Goal: Browse casually

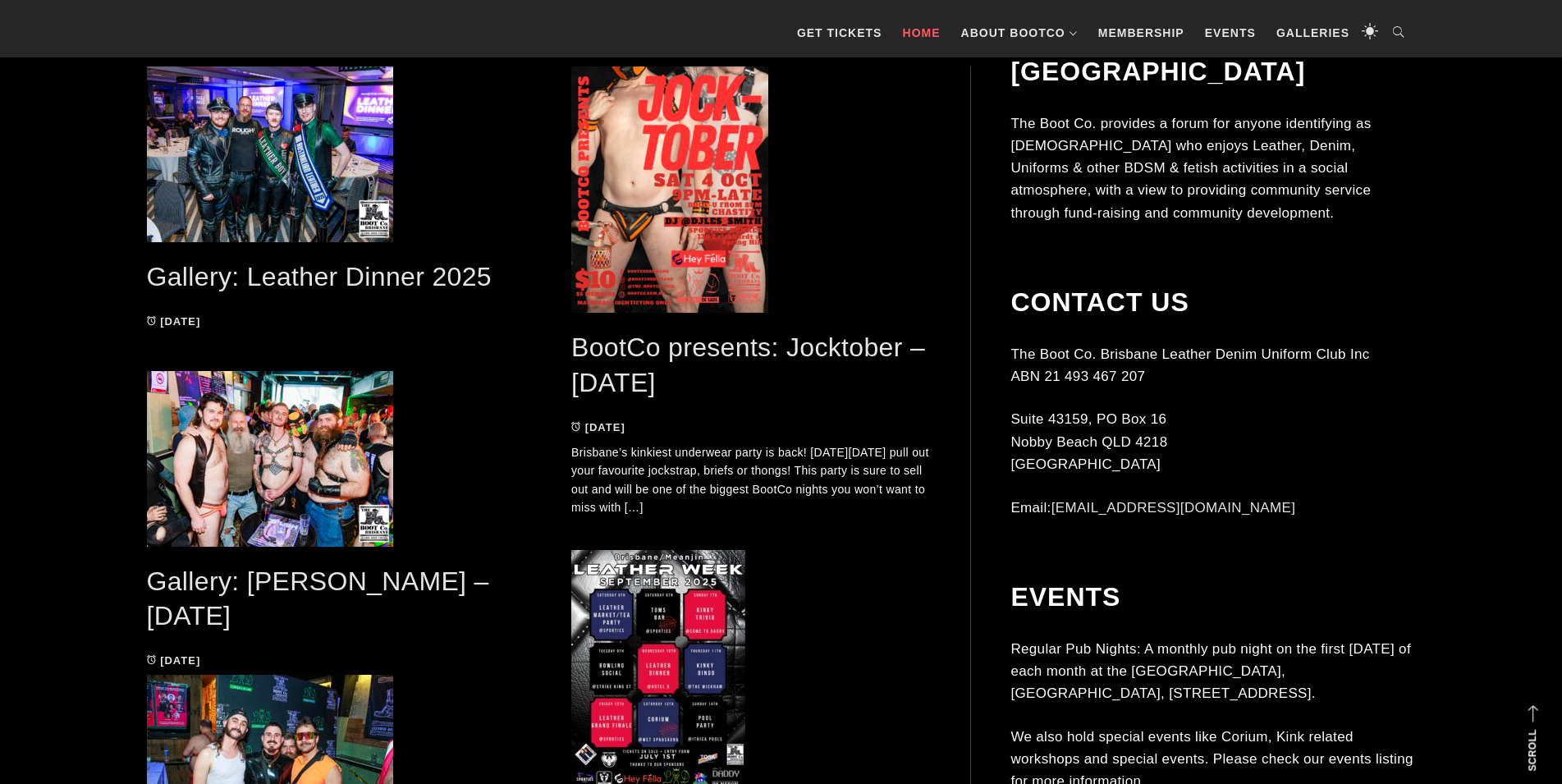
scroll to position [753, 0]
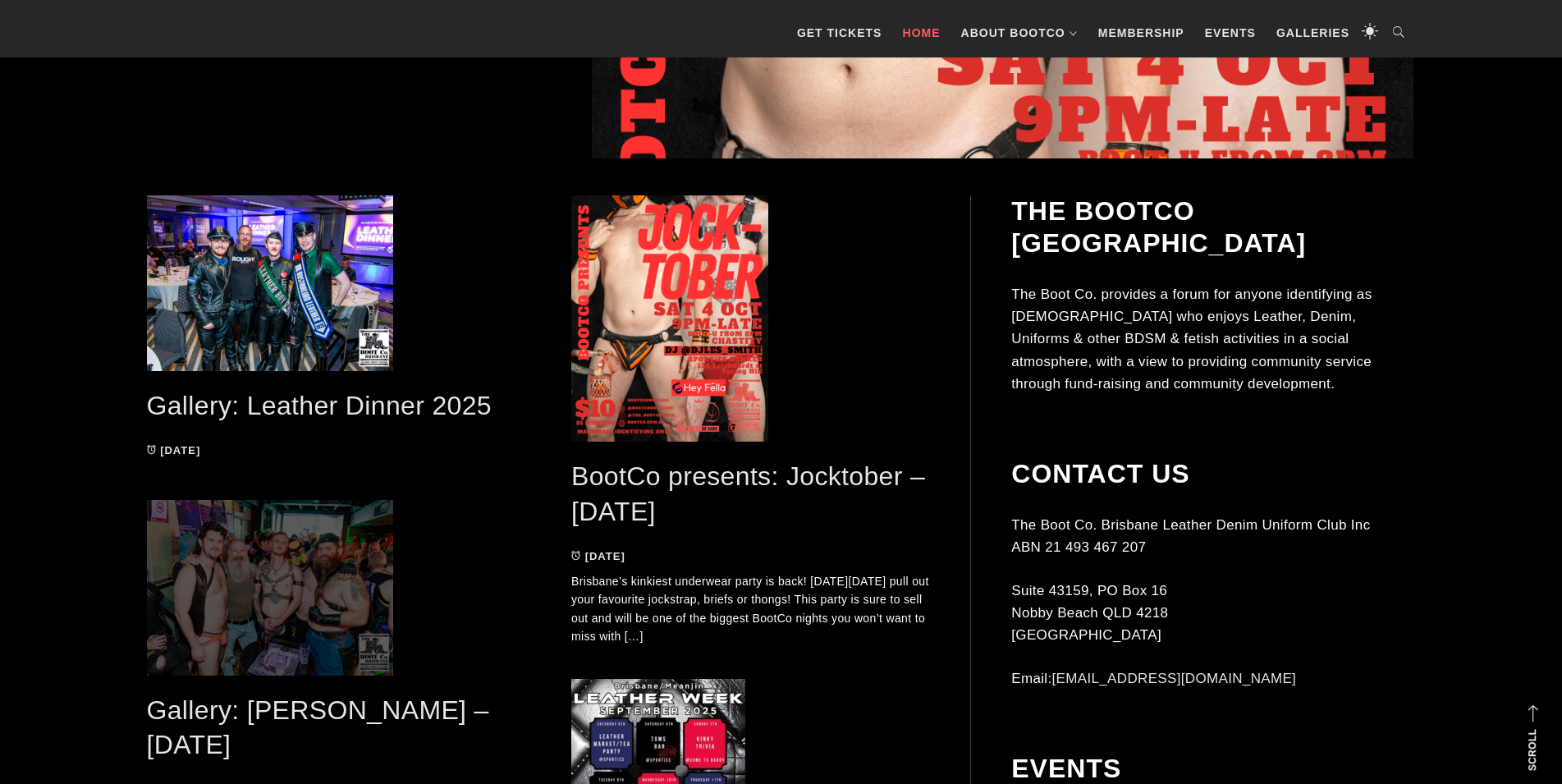
click at [367, 548] on span at bounding box center [327, 587] width 360 height 175
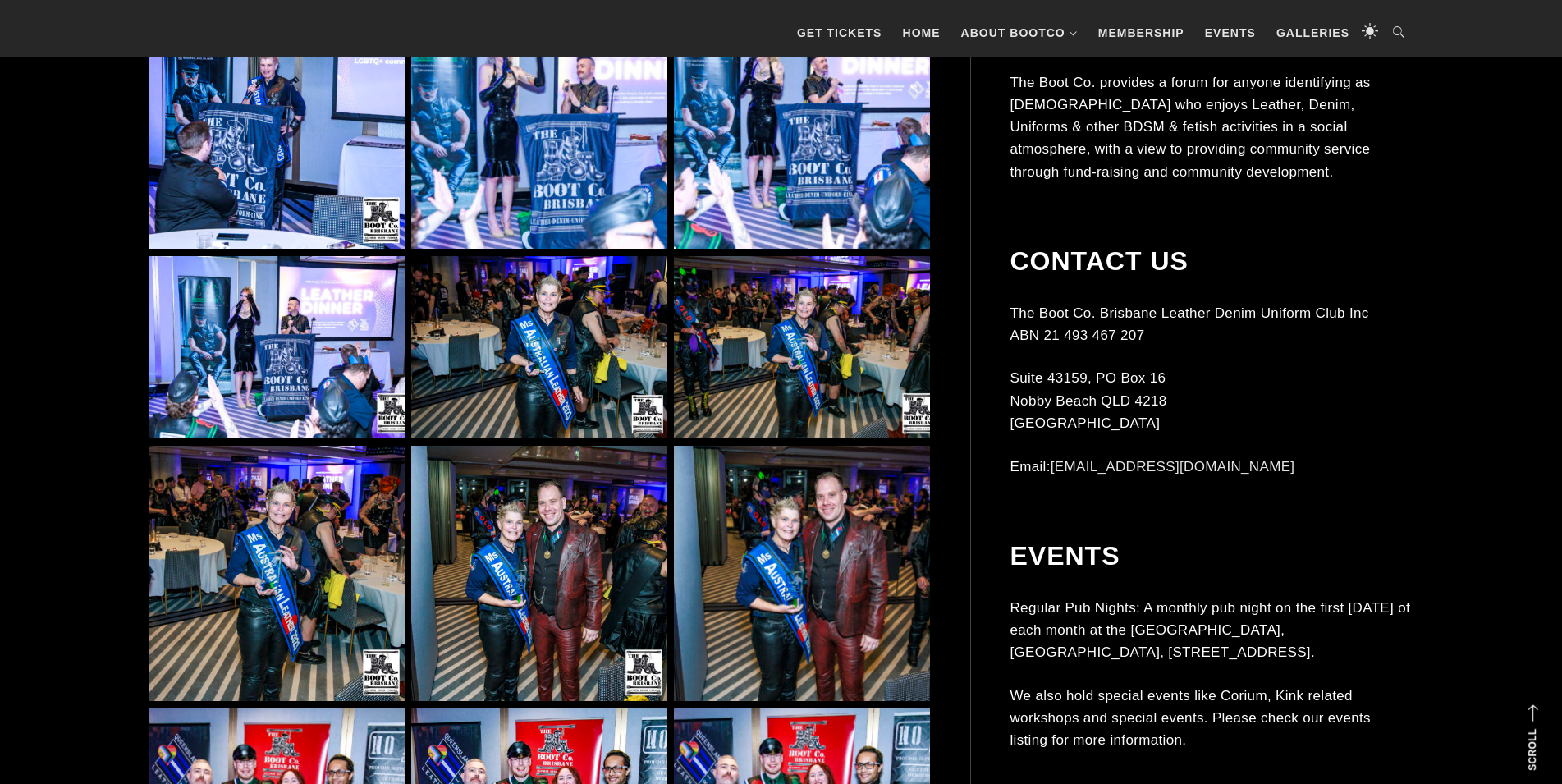
scroll to position [26534, 0]
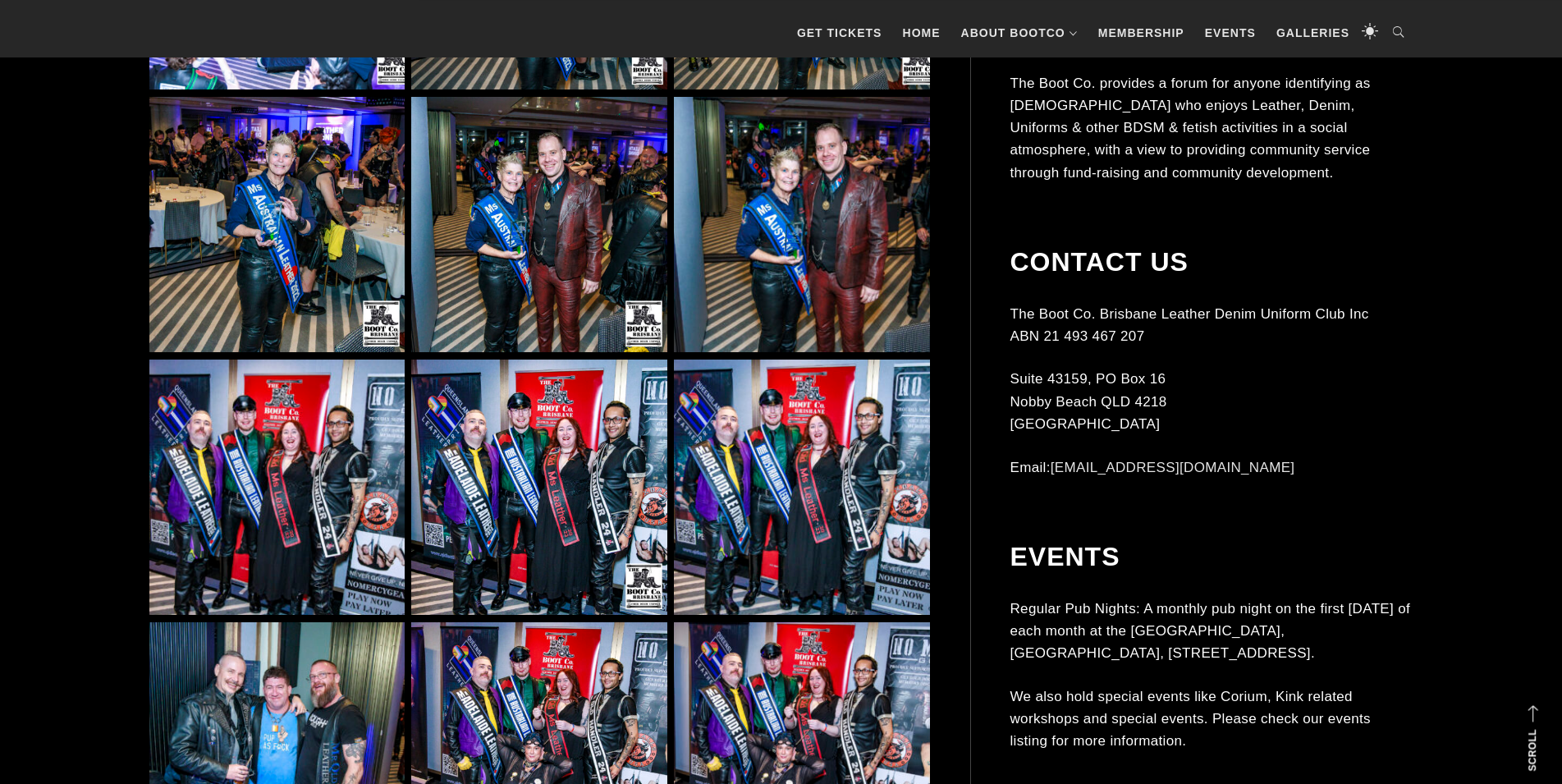
drag, startPoint x: 114, startPoint y: 272, endPoint x: 148, endPoint y: 298, distance: 42.8
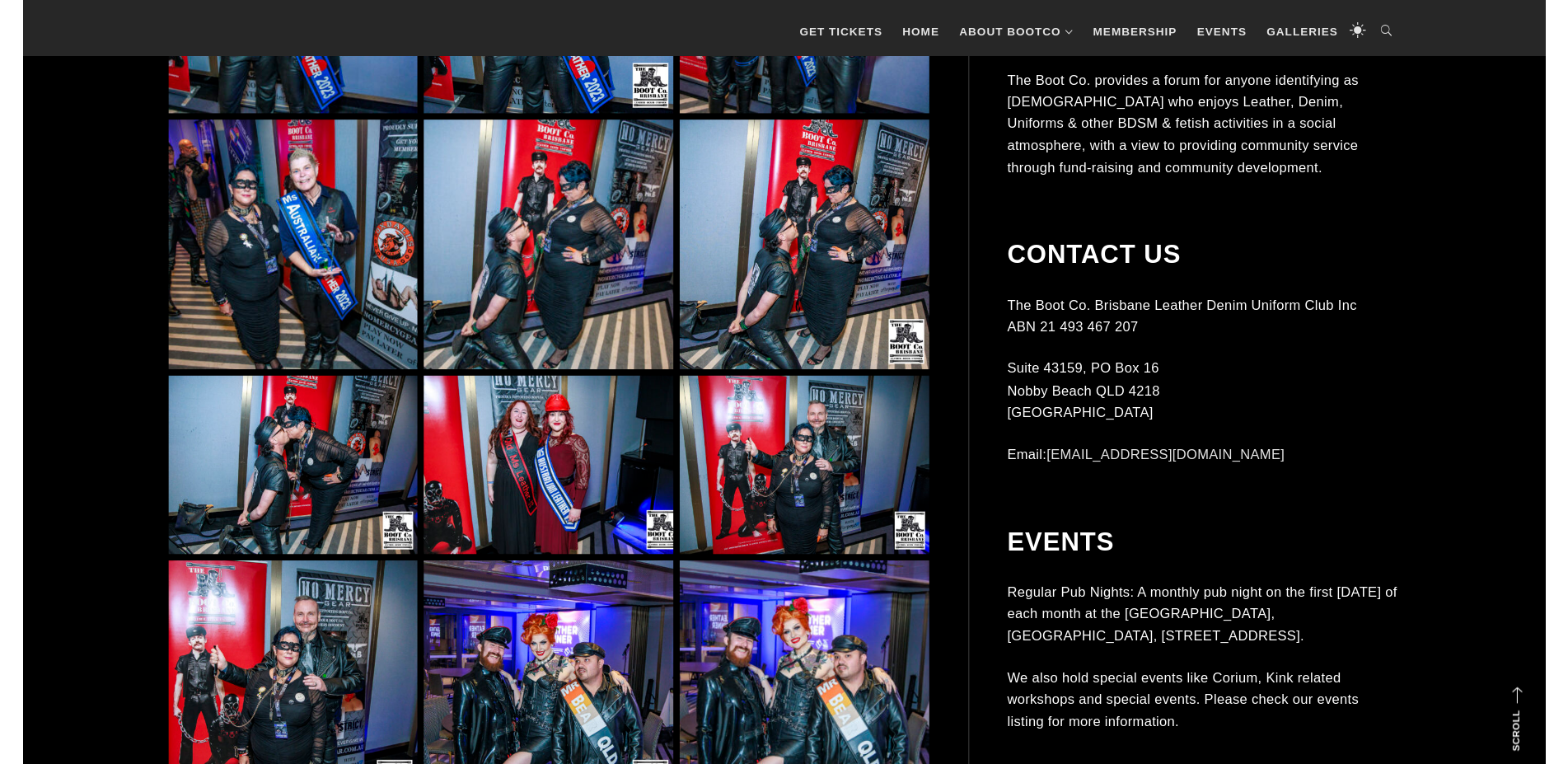
scroll to position [28557, 0]
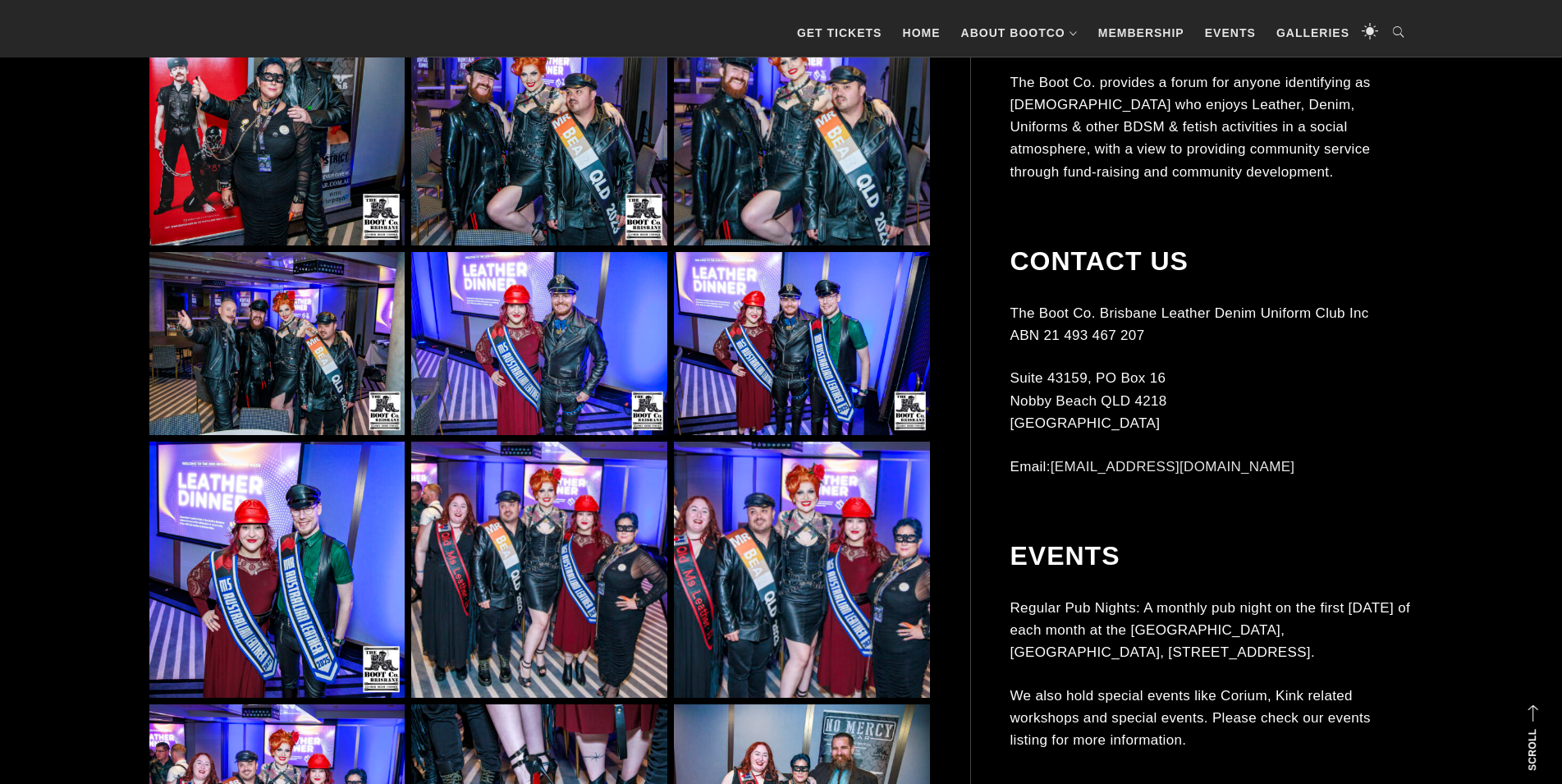
drag, startPoint x: 535, startPoint y: 347, endPoint x: 506, endPoint y: 369, distance: 36.4
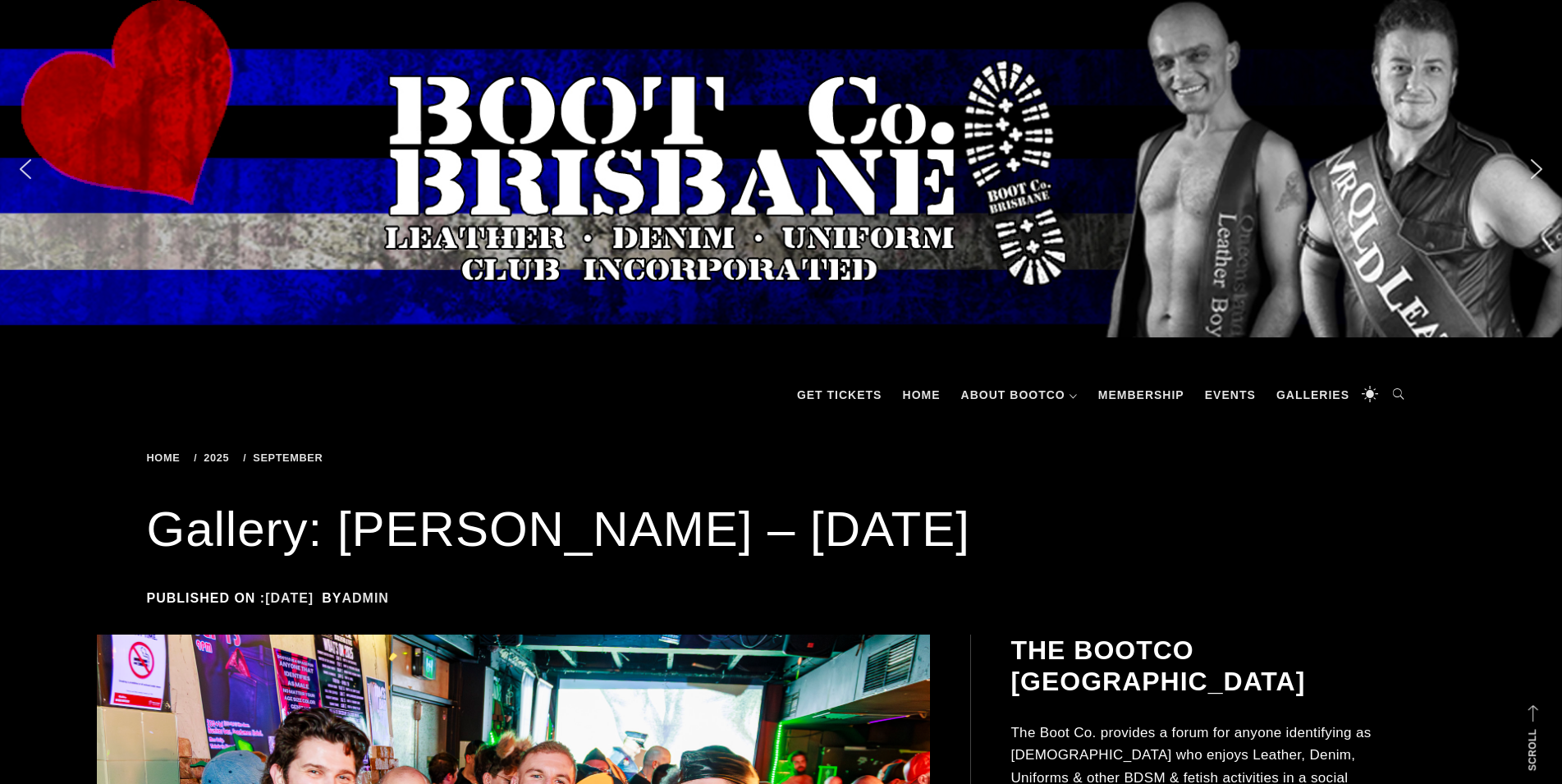
drag, startPoint x: 0, startPoint y: 609, endPoint x: 227, endPoint y: -19, distance: 667.8
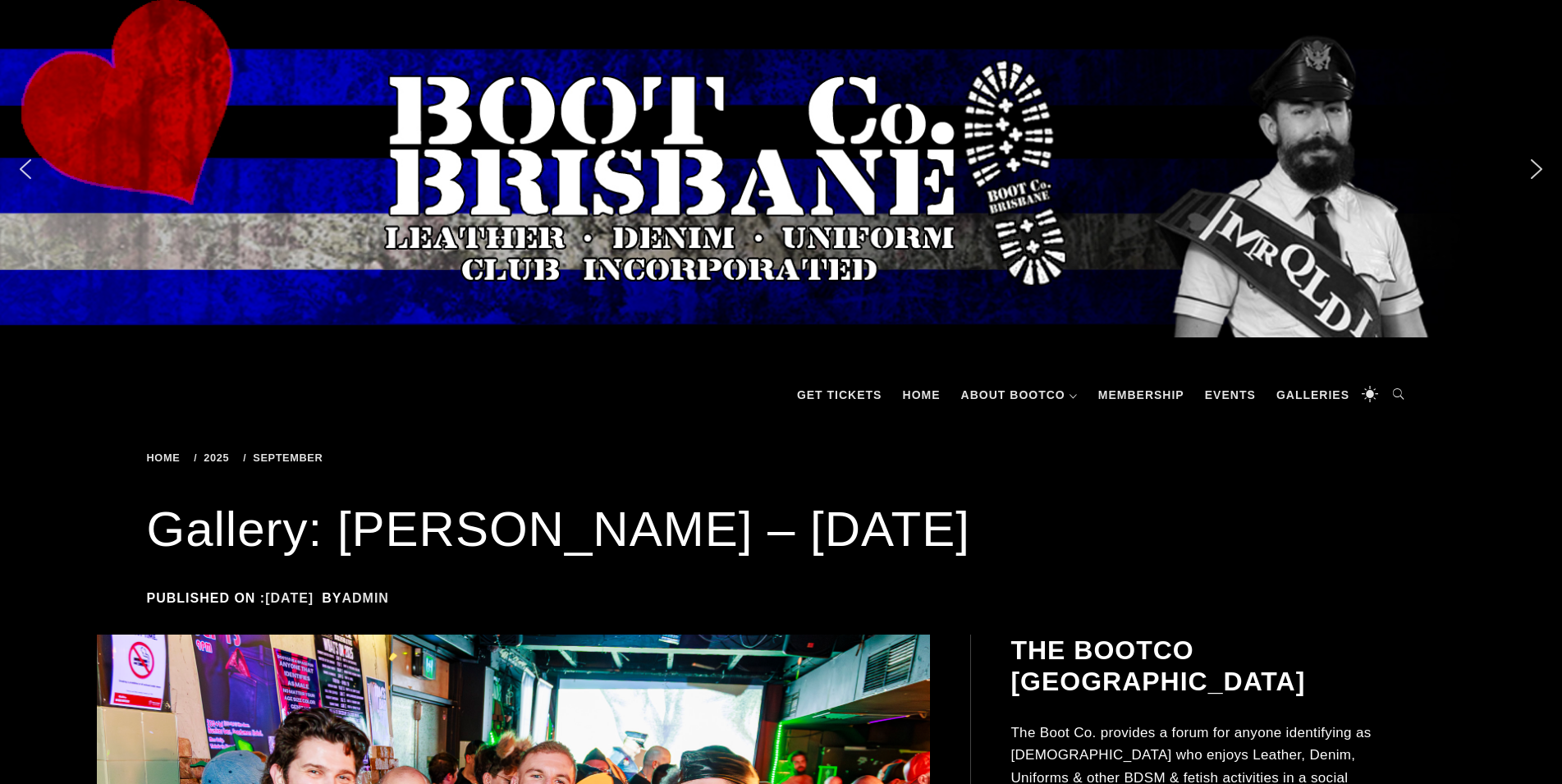
click at [220, 458] on span "2025" at bounding box center [214, 458] width 41 height 12
